Goal: Transaction & Acquisition: Purchase product/service

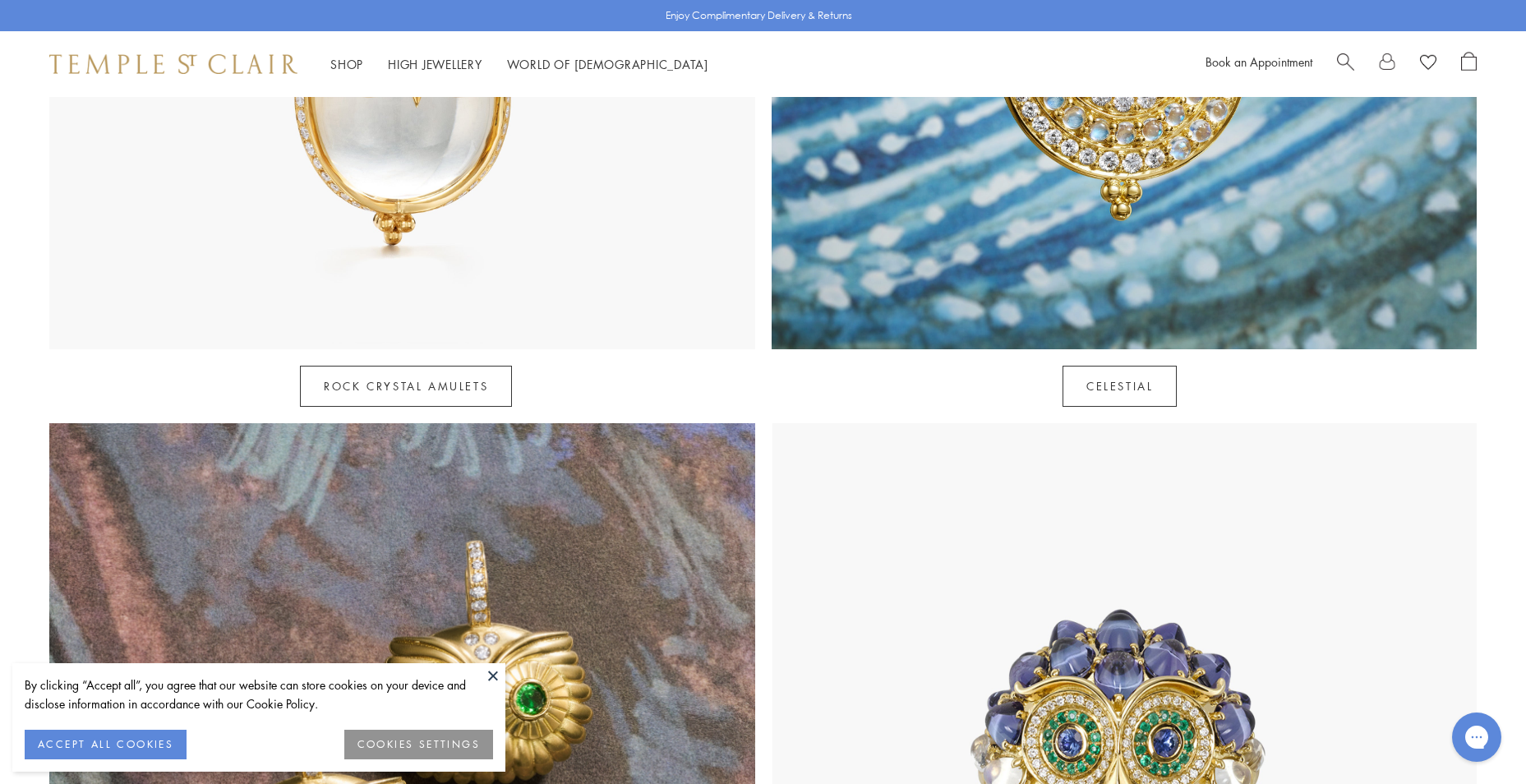
scroll to position [1315, 0]
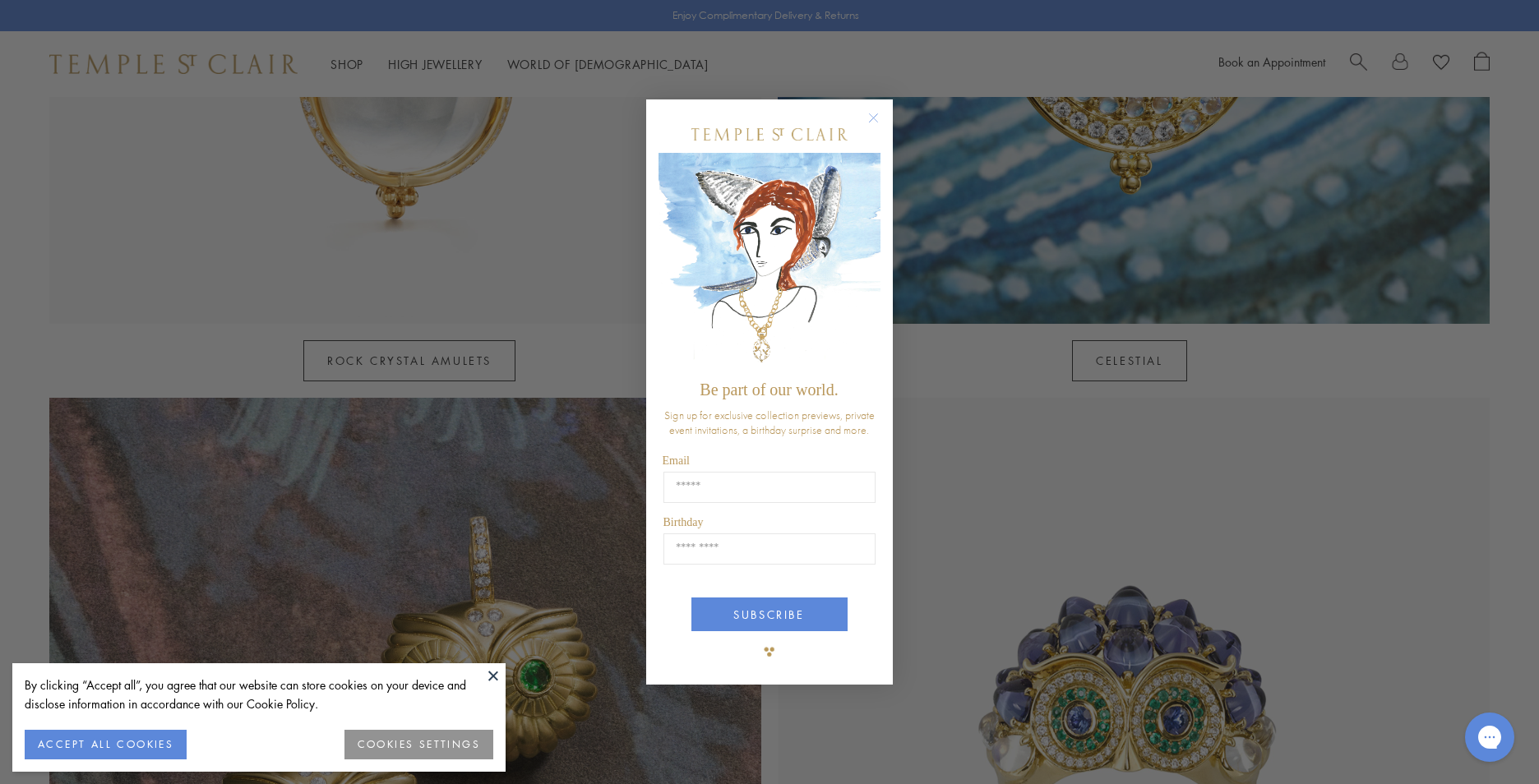
click at [504, 672] on button at bounding box center [493, 676] width 25 height 25
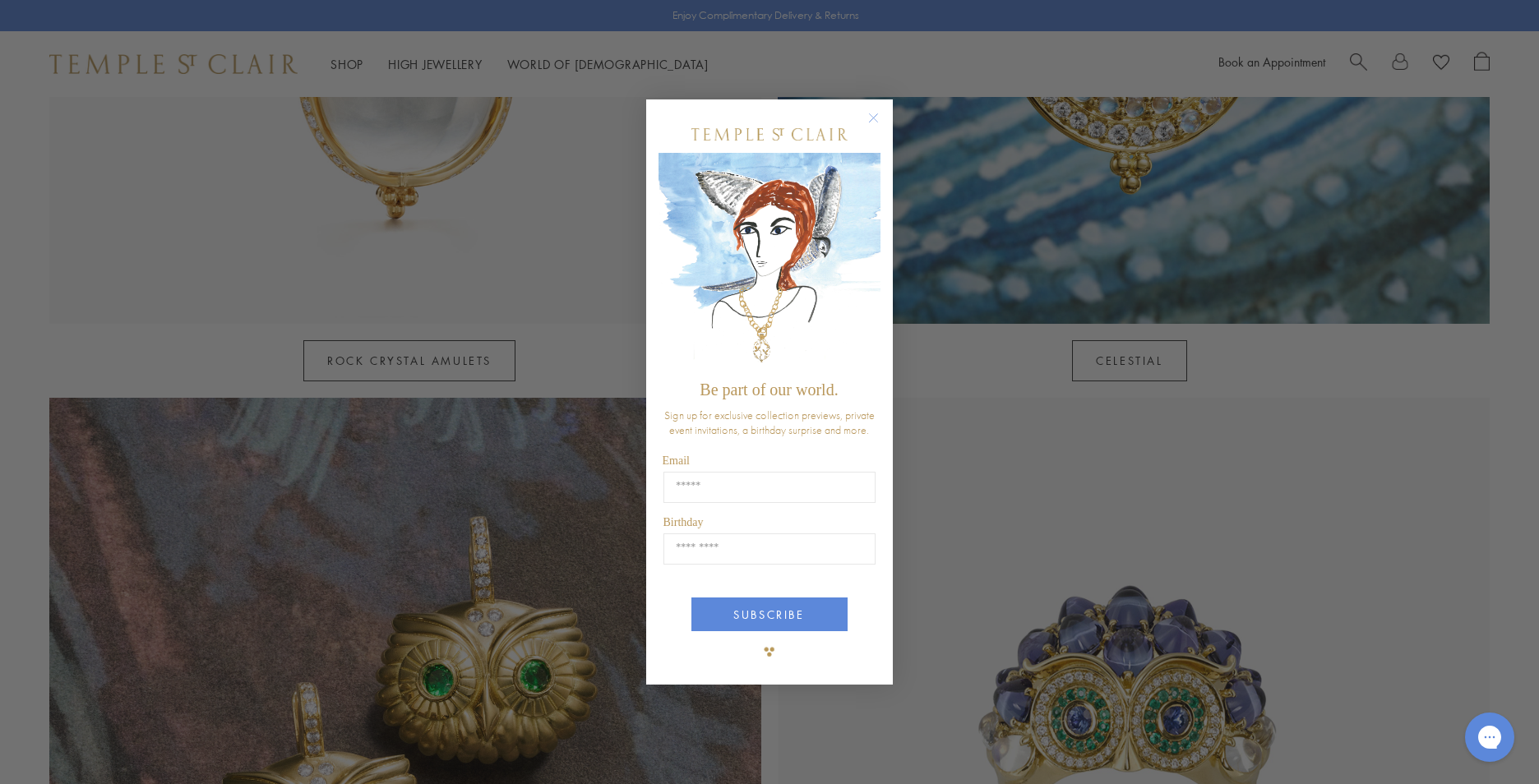
click at [483, 423] on div "Close dialog Be part of our world. Sign up for exclusive collection previews, p…" at bounding box center [770, 392] width 1539 height 784
click at [874, 115] on circle "Close dialog" at bounding box center [874, 118] width 20 height 20
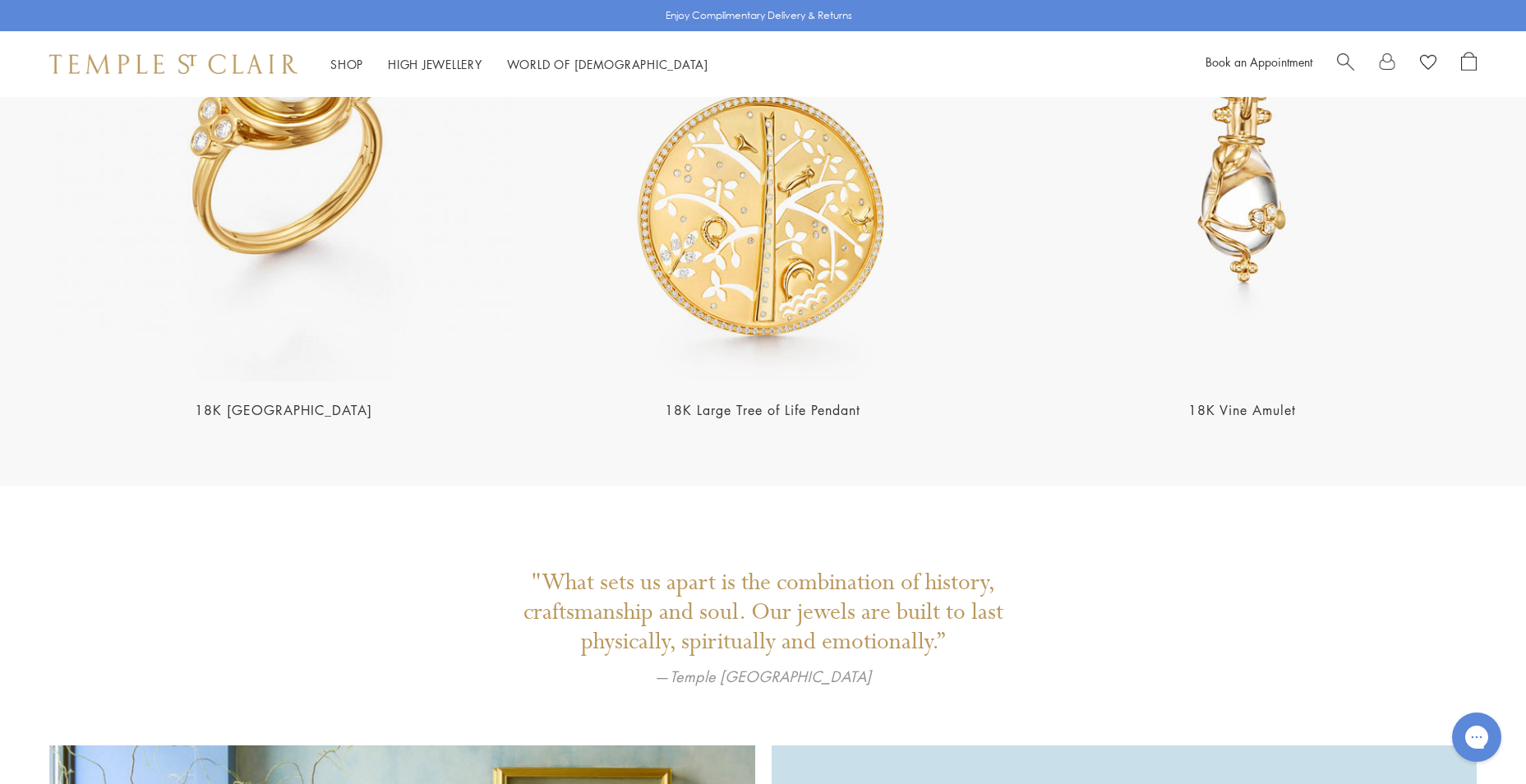
scroll to position [3974, 0]
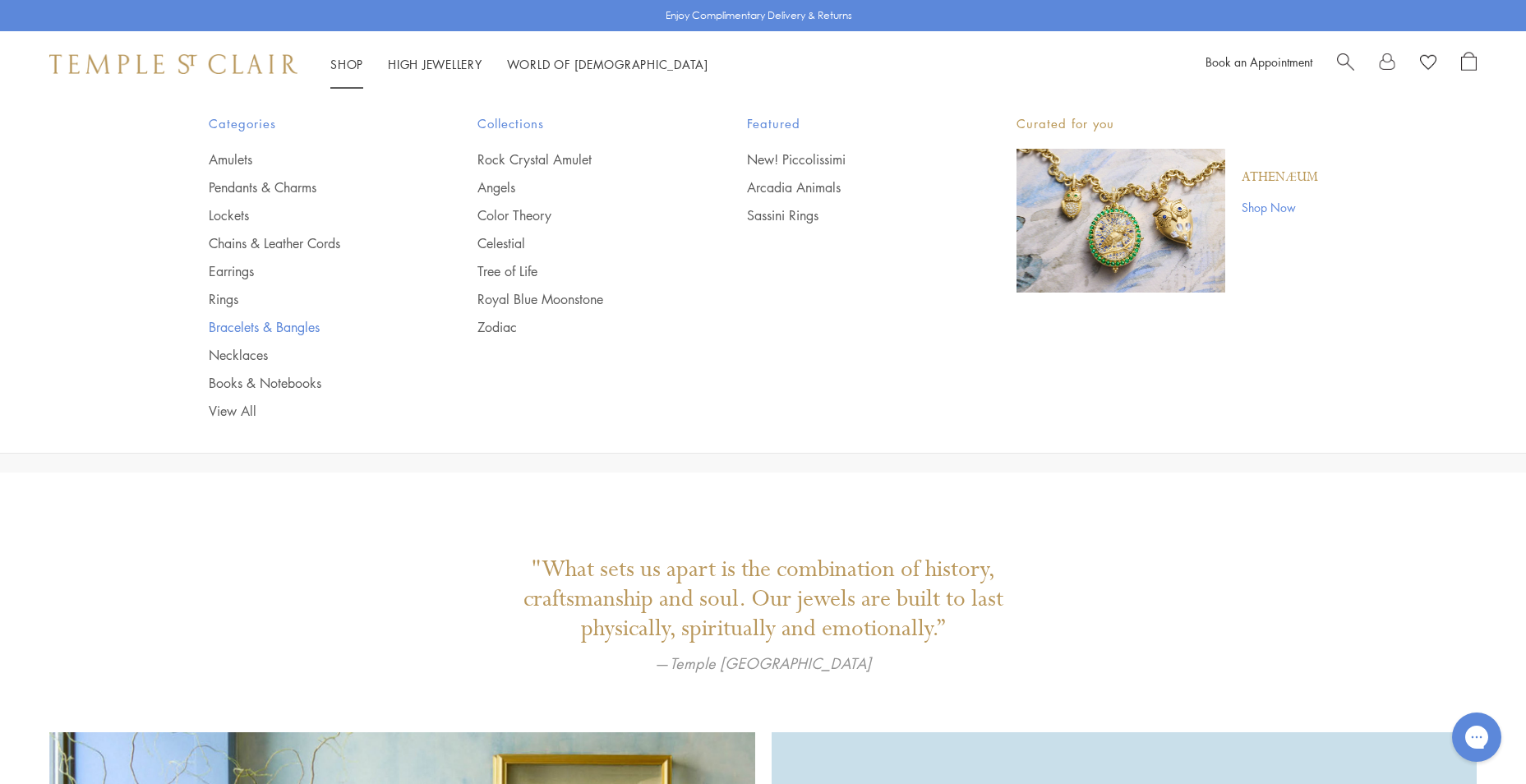
click at [275, 330] on link "Bracelets & Bangles" at bounding box center [311, 327] width 204 height 18
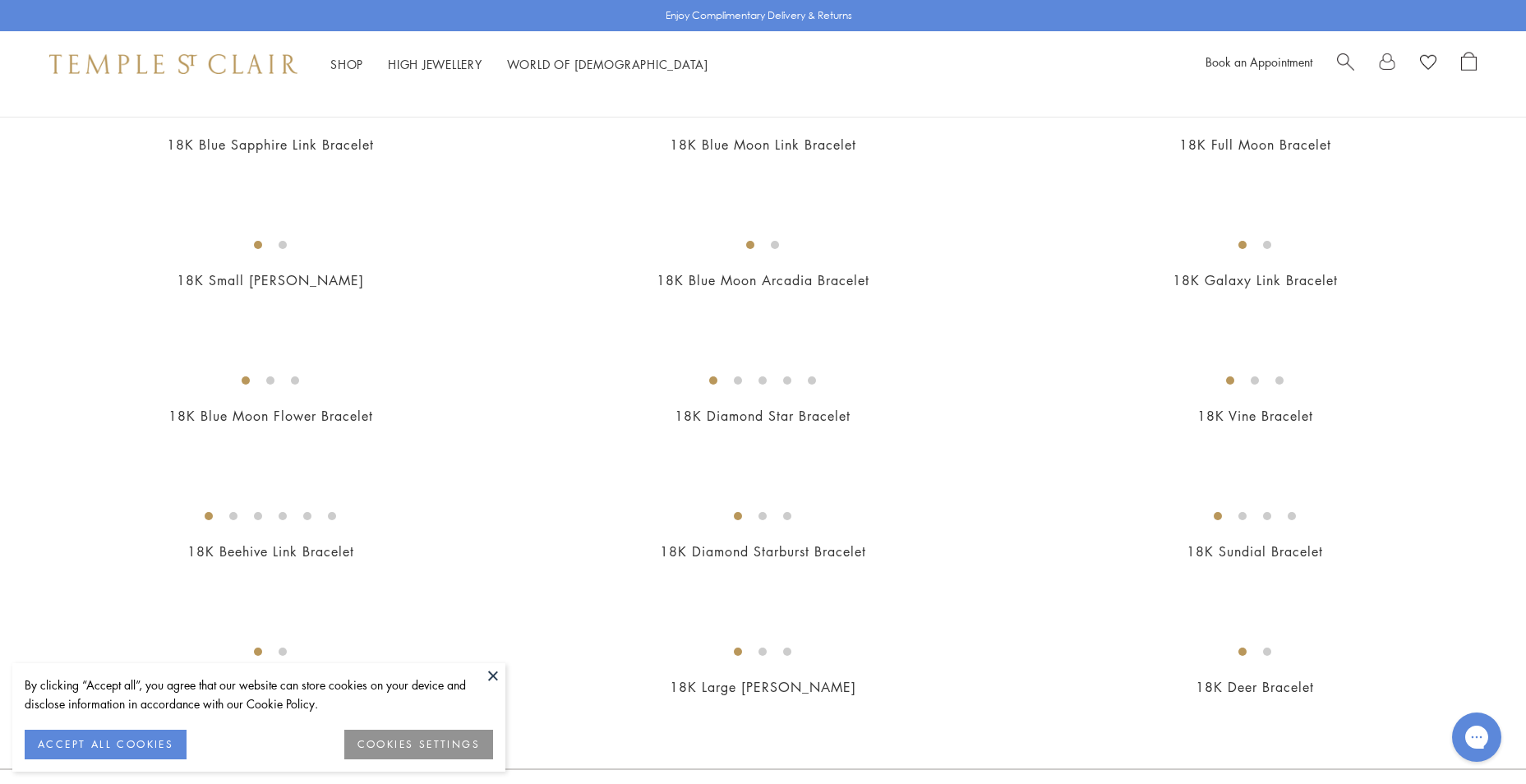
scroll to position [1315, 0]
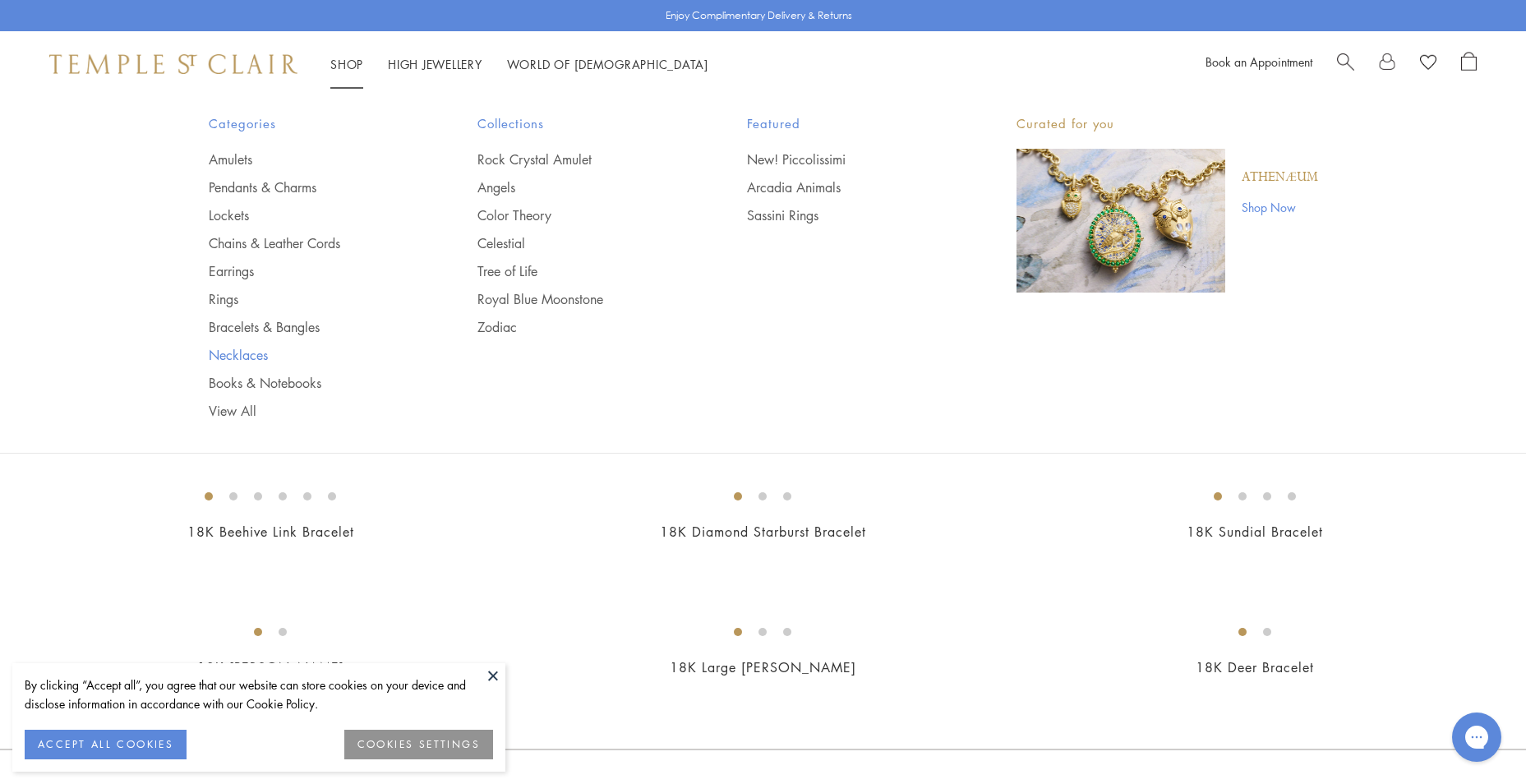
click at [245, 355] on link "Necklaces" at bounding box center [311, 355] width 204 height 18
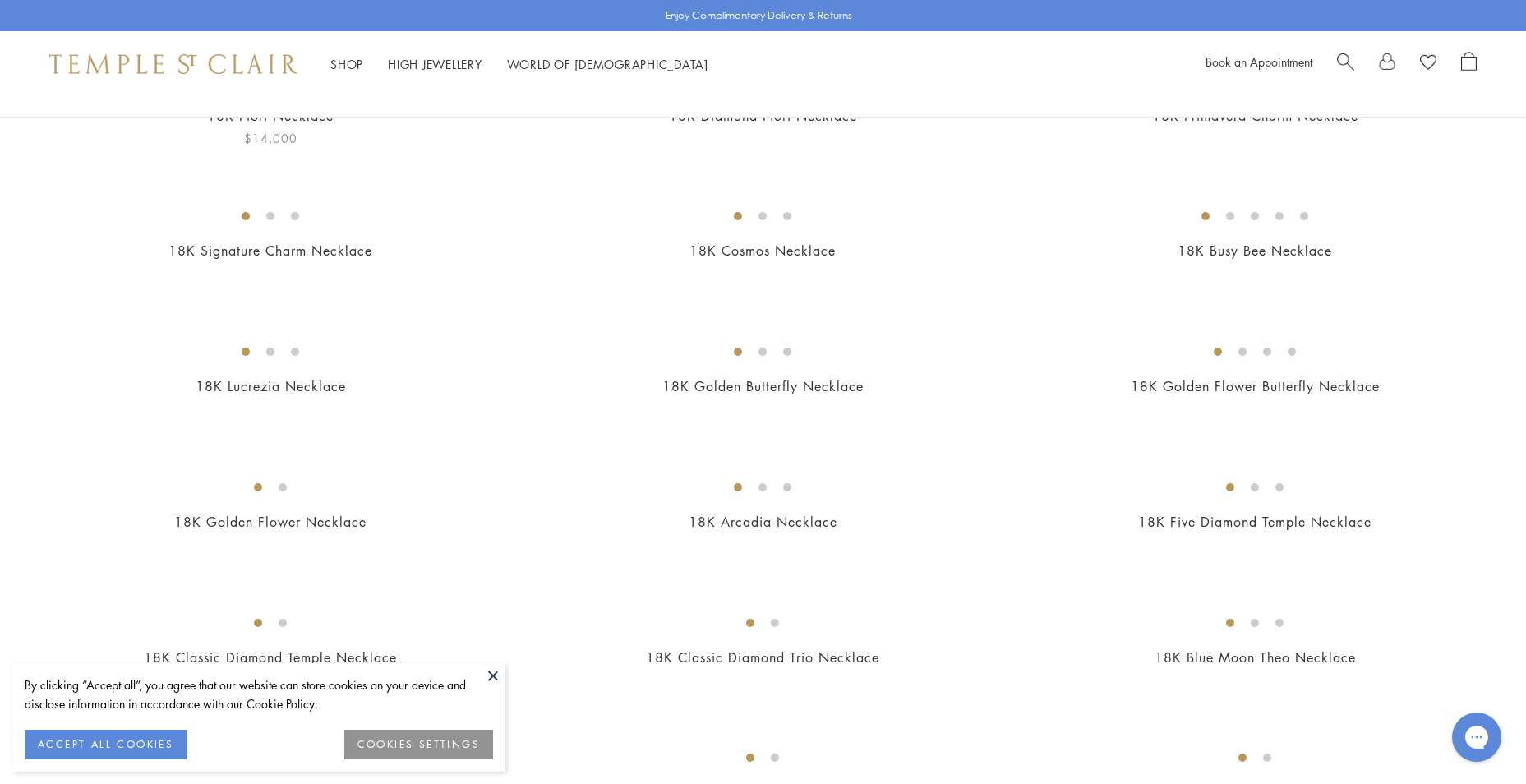
scroll to position [246, 0]
